Goal: Navigation & Orientation: Find specific page/section

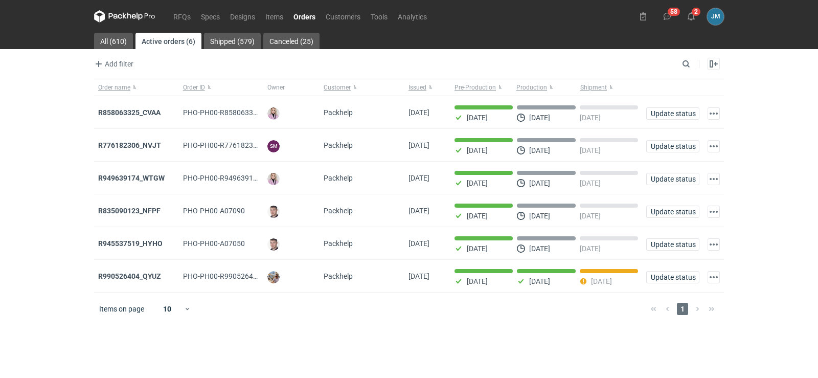
click at [129, 15] on icon at bounding box center [129, 16] width 4 height 6
